Goal: Transaction & Acquisition: Purchase product/service

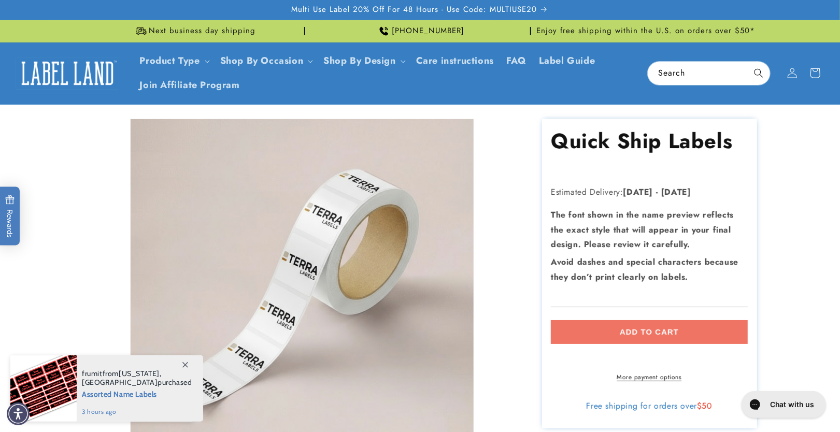
click at [676, 313] on section "Quick Ship Labels Quick Ship Labels Estimated Delivery: [DATE] - [DATE] The fon…" at bounding box center [649, 274] width 215 height 310
click at [689, 330] on div "Add to cart More payment options This item is a recurring or deferred purchase.…" at bounding box center [649, 351] width 197 height 62
click at [187, 361] on span at bounding box center [185, 364] width 19 height 19
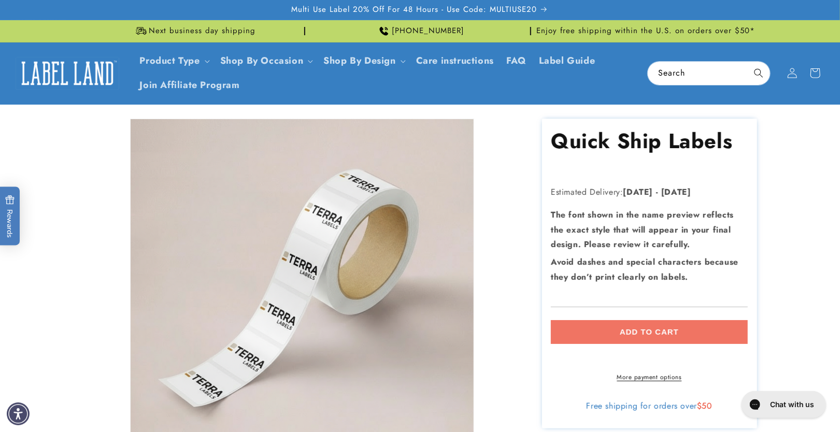
click at [794, 217] on product-info "Skip to product information Open media 1 in modal 1 / of 1 Description Features…" at bounding box center [420, 355] width 840 height 500
